Goal: Task Accomplishment & Management: Complete application form

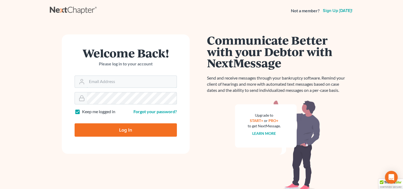
type input "kcase@wellerlegalgroup.com"
click at [118, 129] on input "Log In" at bounding box center [126, 129] width 102 height 13
type input "Thinking..."
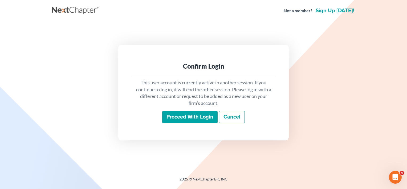
click at [188, 116] on input "Proceed with login" at bounding box center [189, 117] width 55 height 12
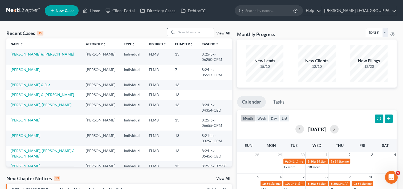
click at [184, 32] on input "search" at bounding box center [195, 32] width 37 height 8
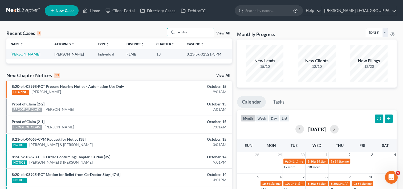
type input "eltaha"
click at [14, 54] on link "[PERSON_NAME]" at bounding box center [26, 54] width 30 height 5
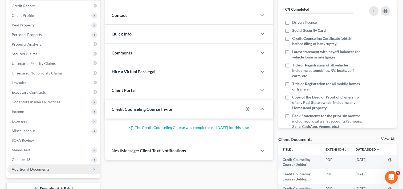
scroll to position [133, 0]
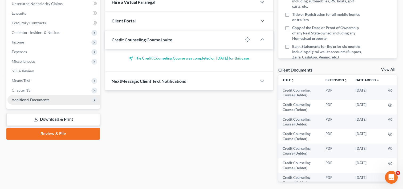
click at [47, 101] on span "Additional Documents" at bounding box center [31, 99] width 38 height 5
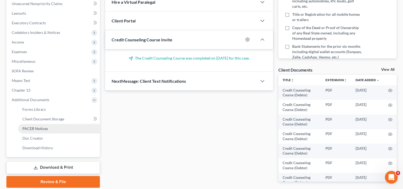
click at [41, 130] on span "PACER Notices" at bounding box center [35, 128] width 26 height 5
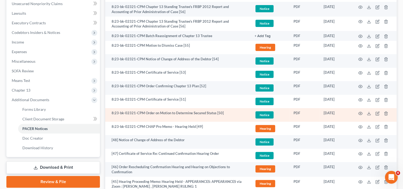
scroll to position [177, 0]
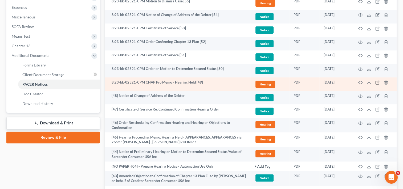
click at [376, 81] on icon "button" at bounding box center [378, 82] width 4 height 4
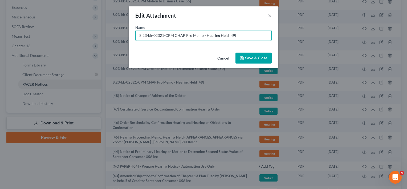
drag, startPoint x: 161, startPoint y: 35, endPoint x: 100, endPoint y: 29, distance: 61.4
click at [100, 29] on div "Edit Attachment × Name * 8:23-bk-02321-CPM CHAP Pro Memo - Hearing Held [49] Ca…" at bounding box center [203, 94] width 407 height 189
type input "[49] CHAP Pro Memo - Hearing Held"
click at [264, 57] on span "Save & Close" at bounding box center [256, 58] width 22 height 5
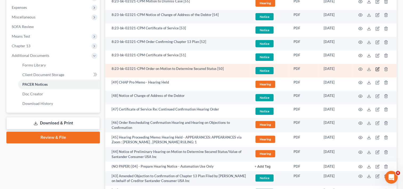
click at [377, 68] on icon "button" at bounding box center [378, 69] width 4 height 4
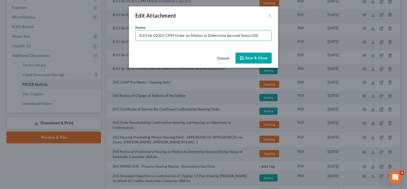
drag, startPoint x: 174, startPoint y: 37, endPoint x: -33, endPoint y: 35, distance: 207.4
drag, startPoint x: 222, startPoint y: 36, endPoint x: 283, endPoint y: 37, distance: 60.5
click at [277, 36] on div "Name * [50] Order on Motion to Determine Secured Status [50]" at bounding box center [203, 38] width 149 height 26
type input "[50] Order on Motion to Determine Secured Status"
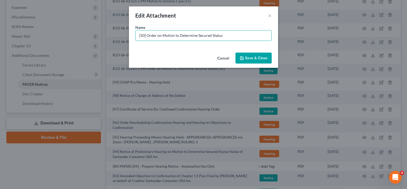
click at [262, 56] on span "Save & Close" at bounding box center [256, 58] width 22 height 5
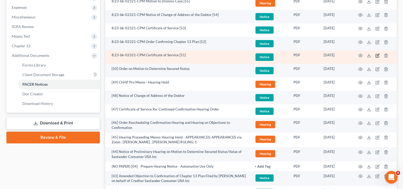
click at [378, 55] on icon "button" at bounding box center [378, 55] width 2 height 2
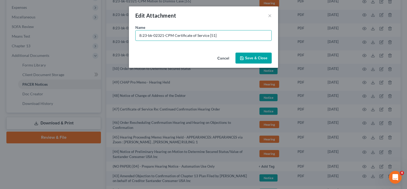
drag, startPoint x: 228, startPoint y: 35, endPoint x: 43, endPoint y: 34, distance: 185.2
click at [43, 35] on div "Edit Attachment × Name * 8:23-bk-02321-CPM Certificate of Service [51] Cancel S…" at bounding box center [203, 94] width 407 height 189
type input "[51] COS for Doc. 50"
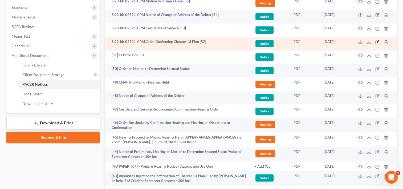
click at [378, 41] on icon "button" at bounding box center [378, 42] width 4 height 4
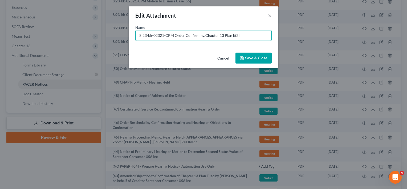
drag, startPoint x: 173, startPoint y: 36, endPoint x: 78, endPoint y: 35, distance: 94.9
click at [86, 35] on div "Edit Attachment × Name * 8:23-bk-02321-CPM Order Confirming Chapter 13 Plan [52…" at bounding box center [203, 94] width 407 height 189
type input "[52] Order Confirming Chapter 13 Plan"
click at [265, 60] on span "Save & Close" at bounding box center [256, 58] width 22 height 5
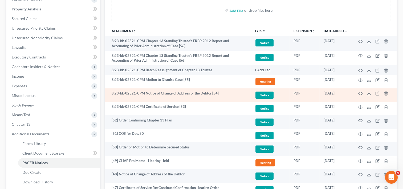
scroll to position [89, 0]
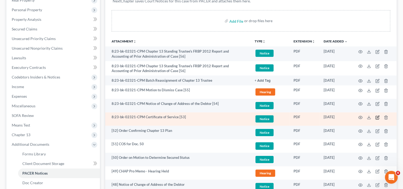
click at [377, 116] on icon "button" at bounding box center [378, 116] width 2 height 2
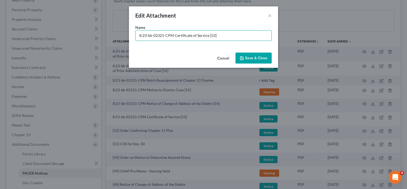
drag, startPoint x: 227, startPoint y: 35, endPoint x: 59, endPoint y: 44, distance: 167.3
click at [59, 44] on div "Edit Attachment × Name * 8:23-bk-02321-CPM Certificate of Service [53] Cancel S…" at bounding box center [203, 94] width 407 height 189
type input "[53] COS for Doc. 52"
click at [263, 59] on span "Save & Close" at bounding box center [256, 58] width 22 height 5
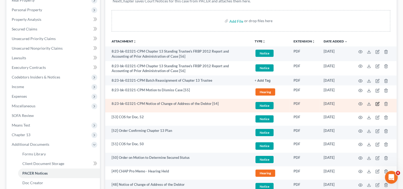
click at [379, 102] on icon "button" at bounding box center [378, 103] width 2 height 2
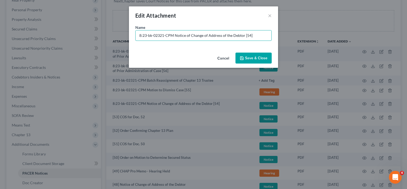
drag, startPoint x: 173, startPoint y: 35, endPoint x: 2, endPoint y: 39, distance: 171.2
click at [2, 39] on div "Edit Attachment × Name * 8:23-bk-02321-CPM Notice of Change of Address of the D…" at bounding box center [203, 94] width 407 height 189
type input "[54] Notice of Change of Address of the Debtor"
click at [255, 56] on span "Save & Close" at bounding box center [256, 58] width 22 height 5
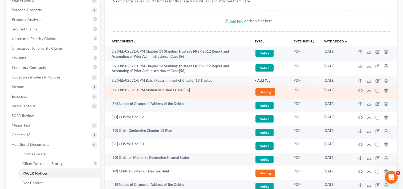
click at [380, 87] on td at bounding box center [374, 92] width 45 height 14
click at [377, 89] on icon "button" at bounding box center [377, 90] width 3 height 3
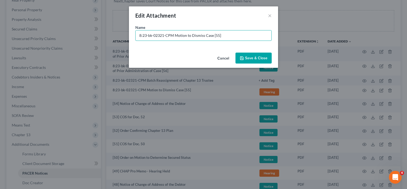
drag, startPoint x: 174, startPoint y: 33, endPoint x: -25, endPoint y: 36, distance: 199.1
type input "[55] Motion to Dismiss Case"
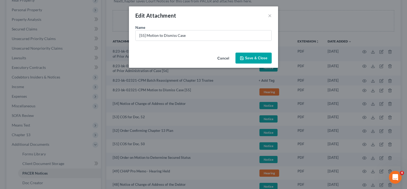
click at [247, 58] on span "Save & Close" at bounding box center [256, 58] width 22 height 5
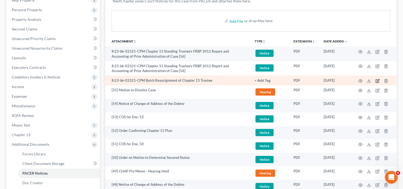
click at [377, 80] on icon "button" at bounding box center [378, 81] width 4 height 4
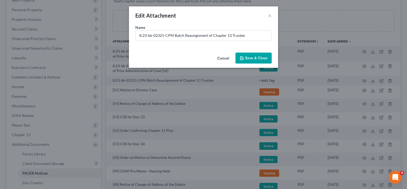
click at [220, 57] on button "Cancel" at bounding box center [223, 58] width 20 height 11
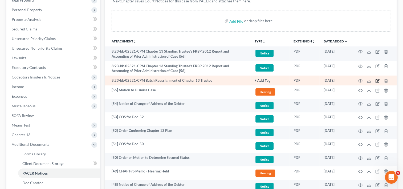
click at [376, 80] on icon "button" at bounding box center [377, 80] width 3 height 3
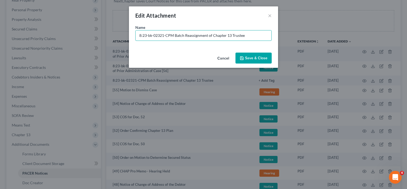
drag, startPoint x: 173, startPoint y: 35, endPoint x: 17, endPoint y: 35, distance: 155.6
click at [20, 35] on div "Edit Attachment × Name * 8:23-bk-02321-CPM Batch Reassignment of Chapter 13 Tru…" at bounding box center [203, 94] width 407 height 189
type input "NO PAPER [05] - Batch Reassignment of Chapter 13 Trustee"
click at [253, 62] on button "Save & Close" at bounding box center [254, 58] width 36 height 11
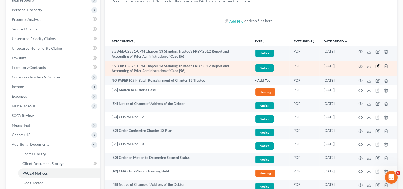
click at [379, 65] on icon "button" at bounding box center [378, 66] width 4 height 4
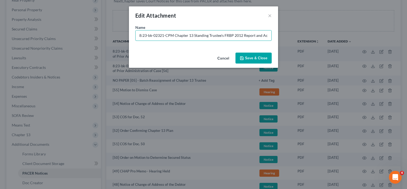
drag, startPoint x: 173, startPoint y: 35, endPoint x: 44, endPoint y: 37, distance: 128.7
click at [44, 37] on div "Edit Attachment × Name * 8:23-bk-02321-CPM Chapter 13 Standing Trustee's FRBP 2…" at bounding box center [203, 94] width 407 height 189
type input "[56] Chapter 13 Standing Trustee's FRBP 2012 Report and Accounting of Prior Adm…"
click at [247, 59] on span "Save & Close" at bounding box center [256, 58] width 22 height 5
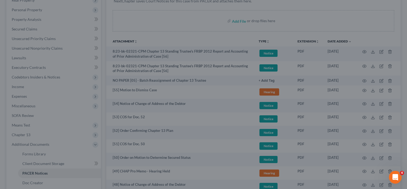
scroll to position [0, 0]
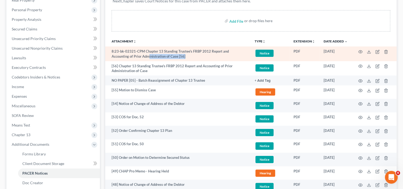
drag, startPoint x: 162, startPoint y: 57, endPoint x: 132, endPoint y: 54, distance: 29.9
click at [132, 54] on td "8:23-bk-02321-CPM Chapter 13 Standing Trustee's FRBP 2012 Report and Accounting…" at bounding box center [177, 53] width 145 height 15
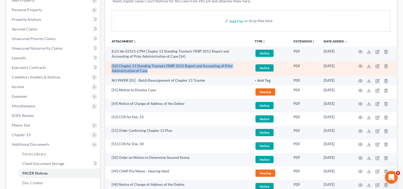
drag, startPoint x: 132, startPoint y: 54, endPoint x: 109, endPoint y: 67, distance: 26.7
click at [109, 67] on td "[56] Chapter 13 Standing Trustee's FRBP 2012 Report and Accounting of Prior Adm…" at bounding box center [177, 68] width 145 height 15
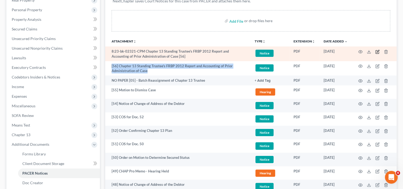
copy td "[56] Chapter 13 Standing Trustee's FRBP 2012 Report and Accounting of Prior Adm…"
click at [378, 50] on icon "button" at bounding box center [378, 52] width 4 height 4
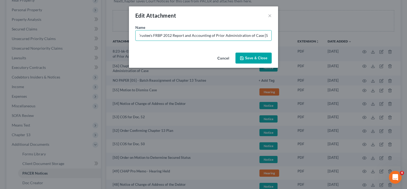
drag, startPoint x: 138, startPoint y: 36, endPoint x: 408, endPoint y: 44, distance: 270.6
paste input "[56] Chapter 13 Standing Trustee's FRBP 2012 Report and Accounting of Prior Adm…"
type input "[56] Chapter 13 Standing Trustee's FRBP 2012 Report and Accounting of Prior Adm…"
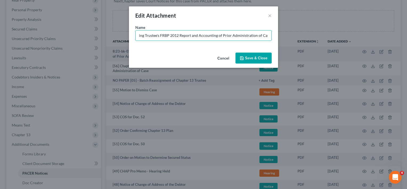
click at [257, 57] on span "Save & Close" at bounding box center [256, 58] width 22 height 5
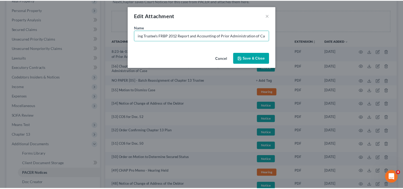
scroll to position [0, 0]
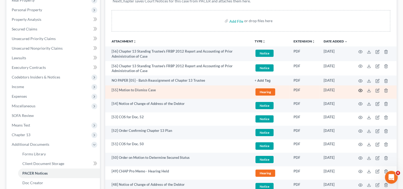
click at [360, 90] on icon "button" at bounding box center [360, 90] width 4 height 4
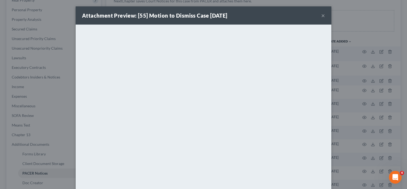
click at [322, 14] on button "×" at bounding box center [323, 15] width 4 height 6
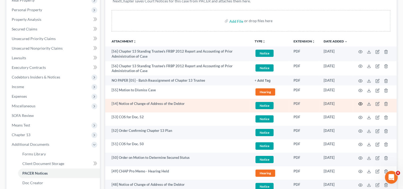
click at [359, 103] on icon "button" at bounding box center [361, 103] width 4 height 3
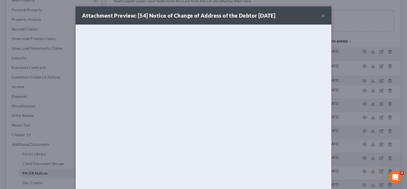
click at [321, 16] on button "×" at bounding box center [323, 15] width 4 height 6
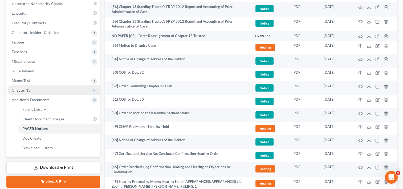
scroll to position [89, 0]
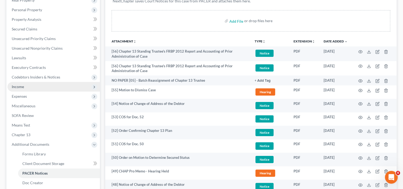
click at [35, 86] on span "Income" at bounding box center [53, 87] width 92 height 10
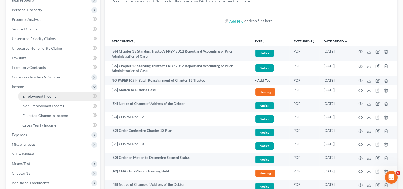
click at [46, 96] on span "Employment Income" at bounding box center [39, 96] width 34 height 5
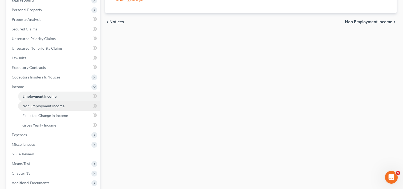
click at [49, 107] on span "Non Employment Income" at bounding box center [43, 105] width 42 height 5
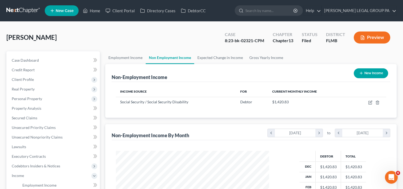
scroll to position [95, 164]
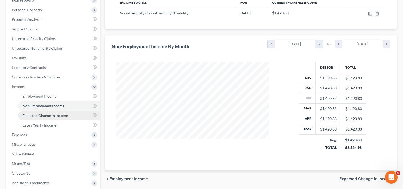
click at [51, 115] on span "Expected Change in Income" at bounding box center [45, 115] width 46 height 5
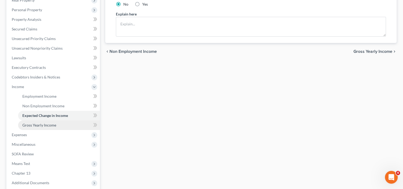
click at [49, 124] on span "Gross Yearly Income" at bounding box center [39, 125] width 34 height 5
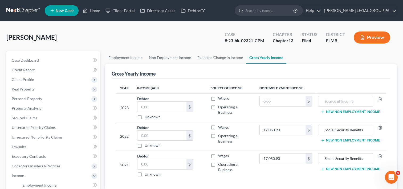
click at [13, 10] on link at bounding box center [23, 11] width 34 height 10
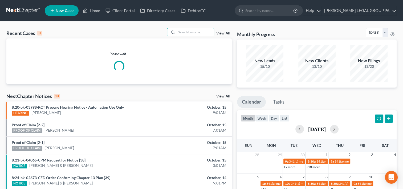
click at [193, 32] on input "search" at bounding box center [195, 32] width 37 height 8
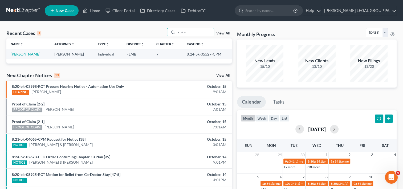
type input "colon"
click at [22, 55] on link "[PERSON_NAME]" at bounding box center [26, 54] width 30 height 5
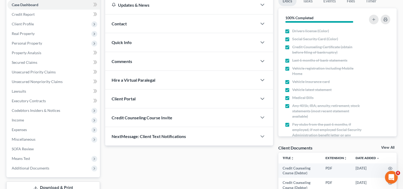
scroll to position [89, 0]
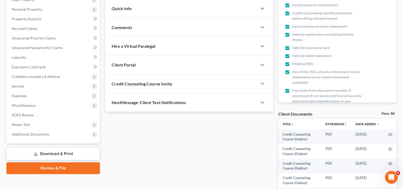
click at [29, 133] on span "Additional Documents" at bounding box center [31, 134] width 38 height 5
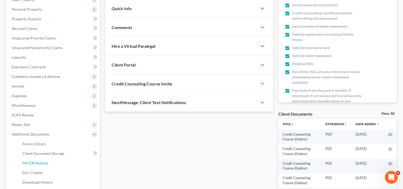
click at [34, 163] on span "PACER Notices" at bounding box center [35, 162] width 26 height 5
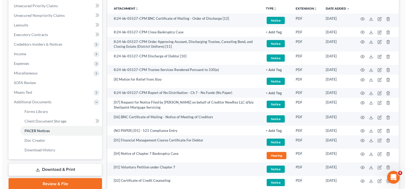
scroll to position [87, 0]
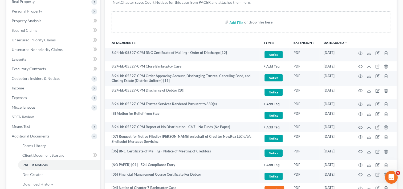
click at [377, 127] on icon "button" at bounding box center [378, 126] width 2 height 2
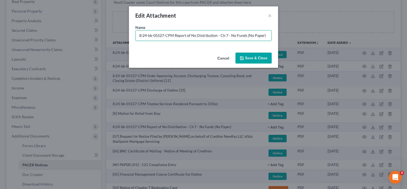
drag, startPoint x: 173, startPoint y: 35, endPoint x: 85, endPoint y: 32, distance: 88.0
click at [85, 32] on div "Edit Attachment × Name * 8:24-bk-05527-CPM Report of No Distribution - Ch 7 - N…" at bounding box center [203, 94] width 407 height 189
type input "(NO PAPER) [02] - Report of No Distribution - Ch 7 - No Funds"
click at [247, 59] on span "Save & Close" at bounding box center [256, 58] width 22 height 5
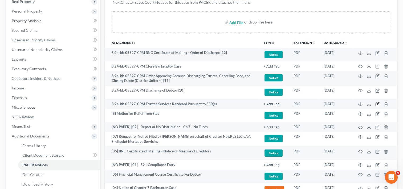
click at [378, 104] on icon "button" at bounding box center [378, 104] width 4 height 4
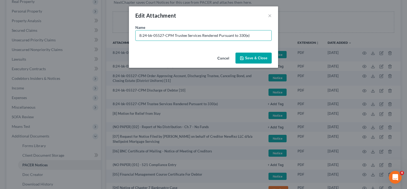
drag, startPoint x: 172, startPoint y: 34, endPoint x: 107, endPoint y: 33, distance: 65.0
click at [107, 33] on div "Edit Attachment × Name * 8:24-bk-05527-CPM Trustee Services Rendered Pursuant t…" at bounding box center [203, 94] width 407 height 189
type input "(NO PAPER) [03] - Trustee Services Rendered Pursuant to 330(e)"
click at [249, 61] on button "Save & Close" at bounding box center [254, 58] width 36 height 11
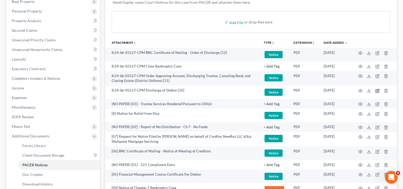
click at [378, 91] on icon "button" at bounding box center [378, 90] width 4 height 4
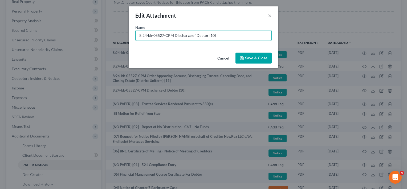
drag, startPoint x: 173, startPoint y: 34, endPoint x: 53, endPoint y: 60, distance: 122.6
click at [53, 60] on div "Edit Attachment × Name * 8:24-bk-05527-CPM Discharge of Debtor [10] Cancel Save…" at bounding box center [203, 94] width 407 height 189
type input "[10] Discharge of Debtor"
click at [247, 55] on button "Save & Close" at bounding box center [254, 58] width 36 height 11
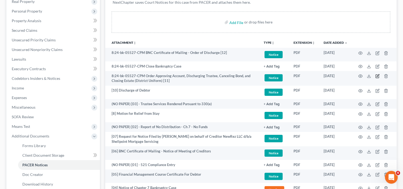
click at [379, 77] on icon "button" at bounding box center [377, 76] width 3 height 3
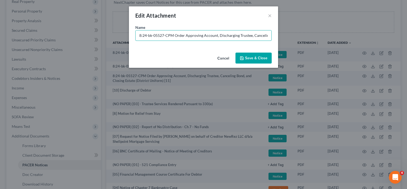
drag, startPoint x: 174, startPoint y: 38, endPoint x: 91, endPoint y: 57, distance: 84.2
click at [91, 57] on div "Edit Attachment × Name * 8:24-bk-05527-CPM Order Approving Account, Discharging…" at bounding box center [203, 94] width 407 height 189
type input "[11] Order Approving Account, Discharging Trustee, Canceling Bond, and Closing …"
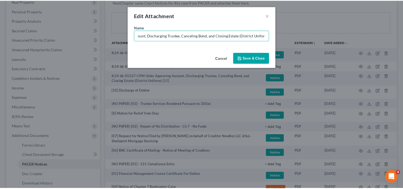
scroll to position [0, 0]
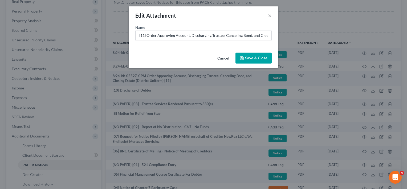
click at [248, 59] on span "Save & Close" at bounding box center [256, 58] width 22 height 5
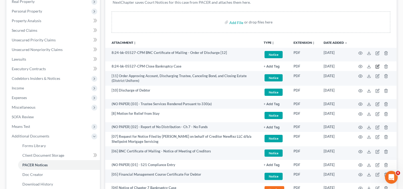
click at [380, 67] on icon "button" at bounding box center [378, 66] width 4 height 4
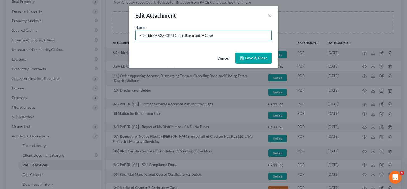
drag, startPoint x: 174, startPoint y: 33, endPoint x: 120, endPoint y: 42, distance: 55.3
click at [120, 42] on div "Edit Attachment × Name * 8:24-bk-05527-CPM Close Bankruptcy Case Cancel Save & …" at bounding box center [203, 94] width 407 height 189
type input "(NO PAPER) [04] - Close Bankruptcy Case"
click at [239, 55] on button "Save & Close" at bounding box center [254, 58] width 36 height 11
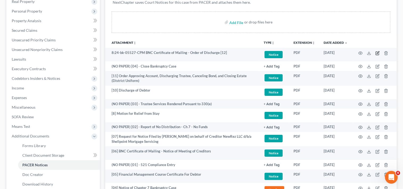
click at [377, 52] on icon "button" at bounding box center [378, 53] width 4 height 4
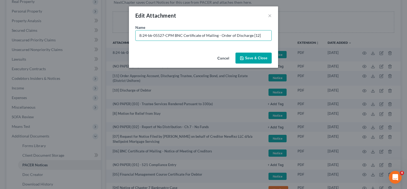
drag, startPoint x: 173, startPoint y: 34, endPoint x: 74, endPoint y: 21, distance: 100.2
click at [74, 21] on div "Edit Attachment × Name * 8:24-bk-05527-CPM BNC Certificate of Mailing - Order o…" at bounding box center [203, 94] width 407 height 189
drag, startPoint x: 264, startPoint y: 36, endPoint x: 70, endPoint y: 59, distance: 194.9
click at [70, 59] on div "Edit Attachment × Name * 8:24-bk-05527-CPM BNC Certificate of Mailing - Order o…" at bounding box center [203, 94] width 407 height 189
type input "[12] COS for Doc. 10"
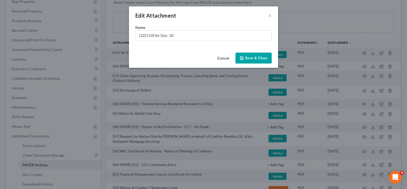
click at [253, 59] on span "Save & Close" at bounding box center [256, 58] width 22 height 5
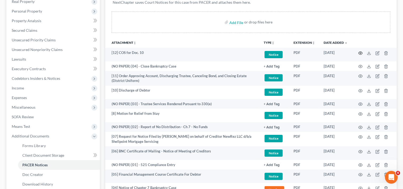
click at [361, 53] on circle "button" at bounding box center [360, 53] width 1 height 1
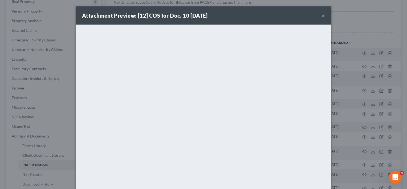
click at [321, 16] on button "×" at bounding box center [323, 15] width 4 height 6
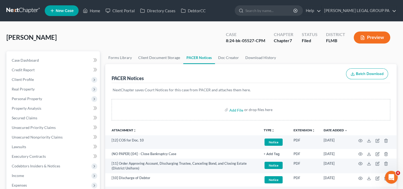
click at [21, 7] on link at bounding box center [23, 11] width 34 height 10
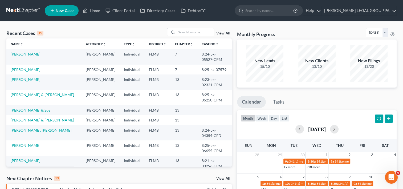
click at [180, 34] on input "search" at bounding box center [195, 32] width 37 height 8
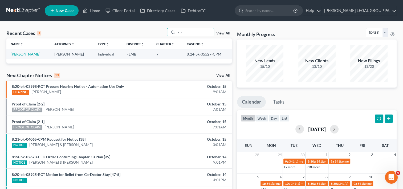
type input "c"
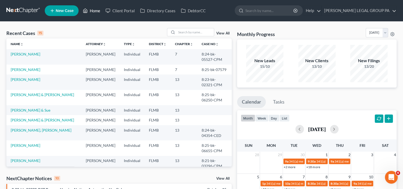
click at [91, 13] on link "Home" at bounding box center [91, 11] width 23 height 10
click at [71, 9] on span "New Case" at bounding box center [65, 11] width 18 height 4
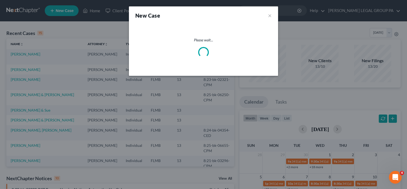
select select "15"
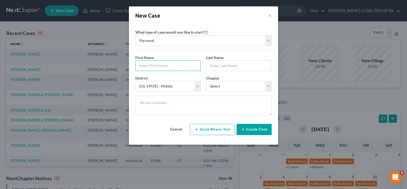
click at [160, 65] on input "text" at bounding box center [168, 65] width 65 height 10
type input "[PERSON_NAME]"
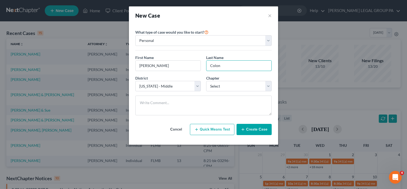
type input "Colon"
click at [228, 84] on select "Select 7 11 12 13" at bounding box center [239, 86] width 66 height 11
select select "3"
click at [206, 81] on select "Select 7 11 12 13" at bounding box center [239, 86] width 66 height 11
click at [249, 133] on button "Create Case" at bounding box center [254, 129] width 35 height 11
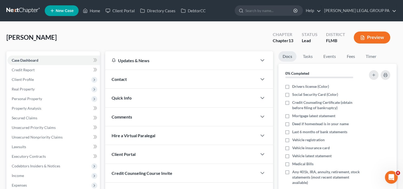
click at [44, 75] on span "Client Profile" at bounding box center [53, 80] width 92 height 10
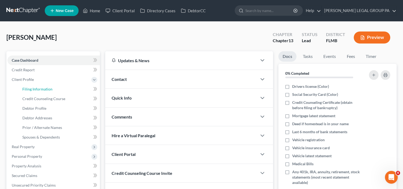
click at [69, 88] on link "Filing Information" at bounding box center [59, 89] width 82 height 10
select select "1"
select select "0"
select select "3"
select select "15"
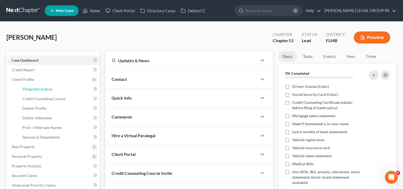
select select "9"
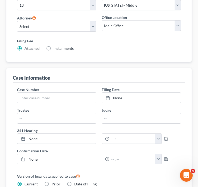
scroll to position [111, 0]
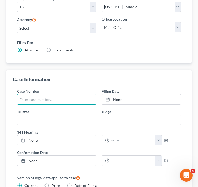
click at [86, 98] on input "text" at bounding box center [56, 99] width 79 height 10
type input "8:20-bk-08925-RCT"
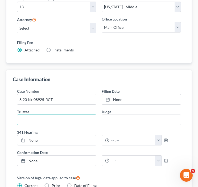
click at [62, 116] on input "text" at bounding box center [56, 120] width 79 height 10
type input "[PERSON_NAME]"
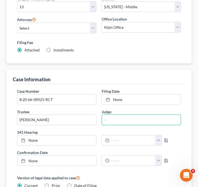
click at [150, 118] on input "text" at bounding box center [141, 120] width 79 height 10
type input "[PERSON_NAME]"
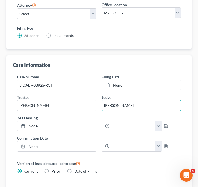
scroll to position [139, 0]
